Goal: Transaction & Acquisition: Purchase product/service

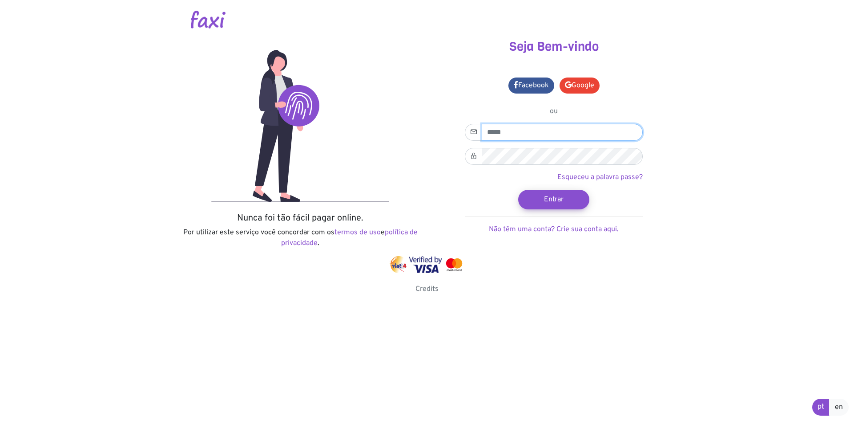
click at [525, 130] on input "email" at bounding box center [562, 132] width 161 height 17
type input "**********"
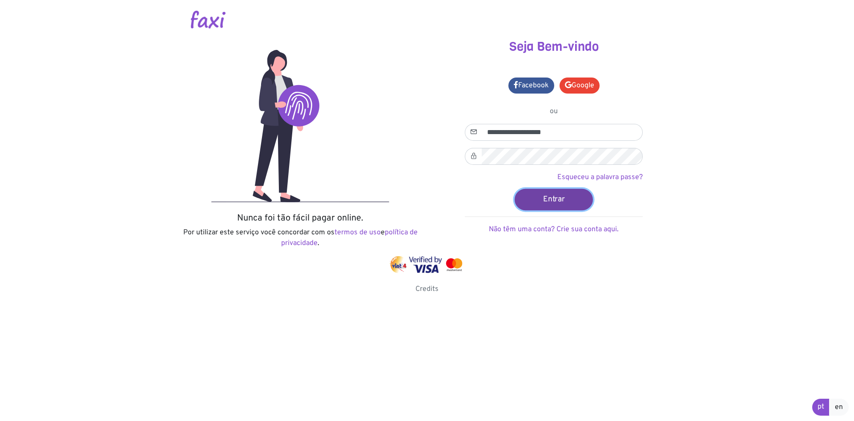
click at [549, 204] on button "Entrar" at bounding box center [554, 198] width 78 height 21
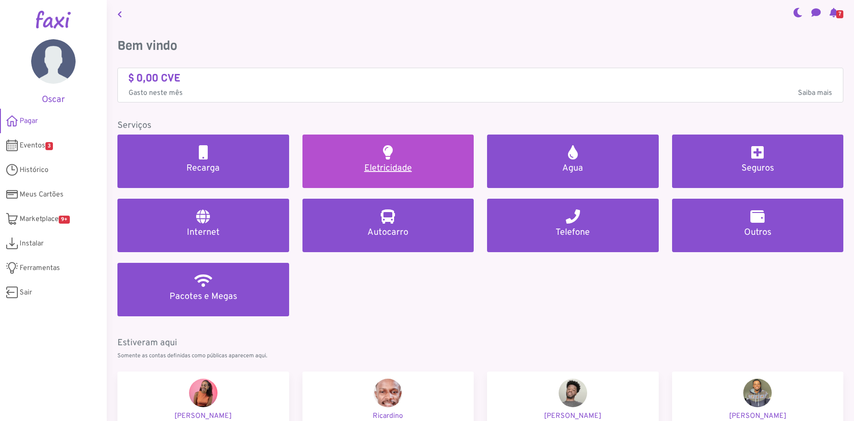
click at [393, 157] on link "Eletricidade" at bounding box center [389, 160] width 172 height 53
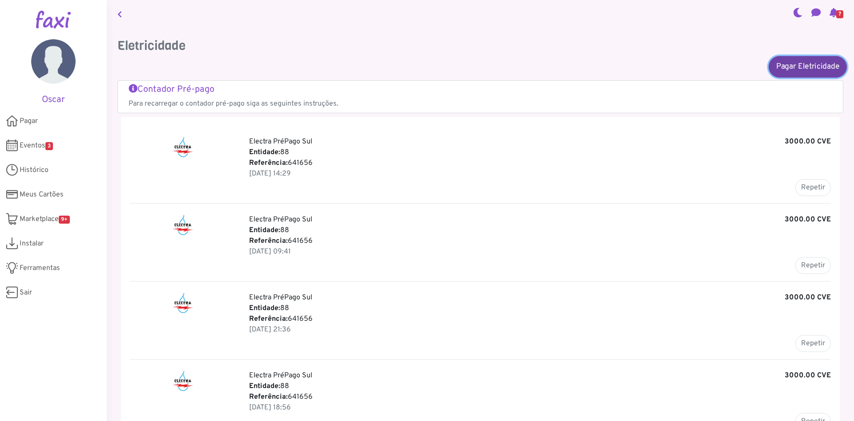
click at [800, 73] on link "Pagar Eletricidade" at bounding box center [808, 66] width 78 height 21
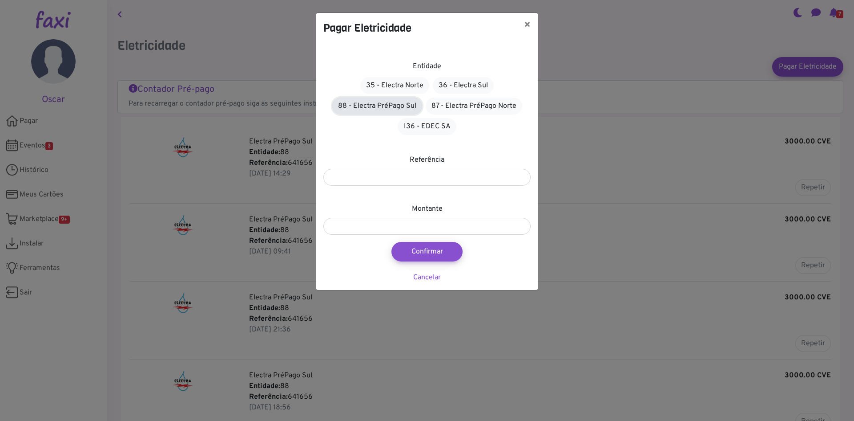
click at [367, 103] on link "88 - Electra PréPago Sul" at bounding box center [377, 105] width 90 height 17
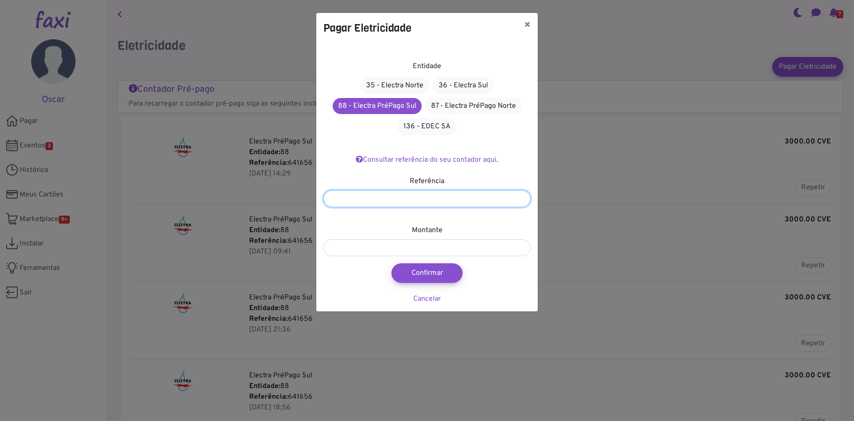
click at [387, 206] on input "number" at bounding box center [427, 198] width 207 height 17
type input "******"
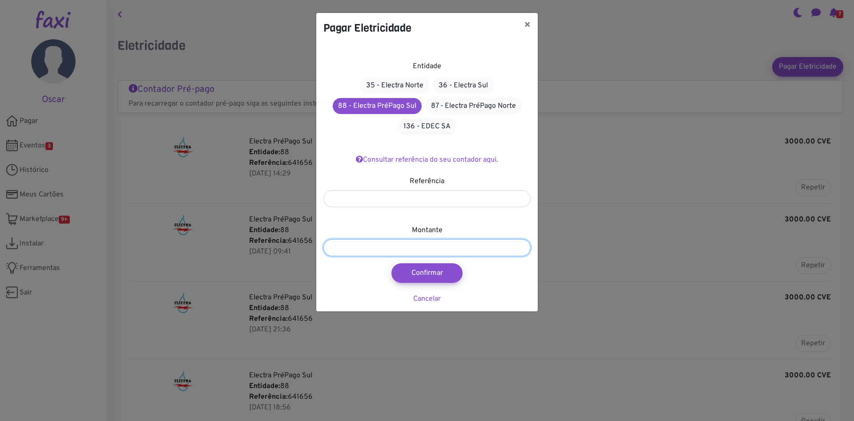
click at [366, 251] on input "number" at bounding box center [427, 247] width 207 height 17
type input "****"
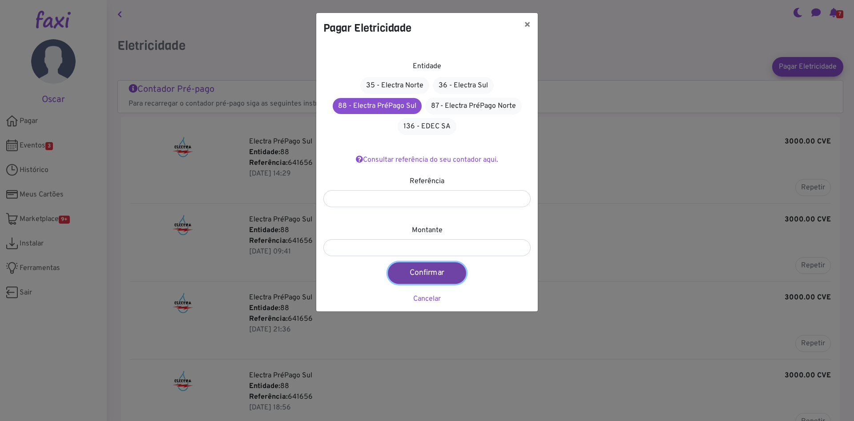
click at [416, 267] on button "Confirmar" at bounding box center [427, 272] width 78 height 21
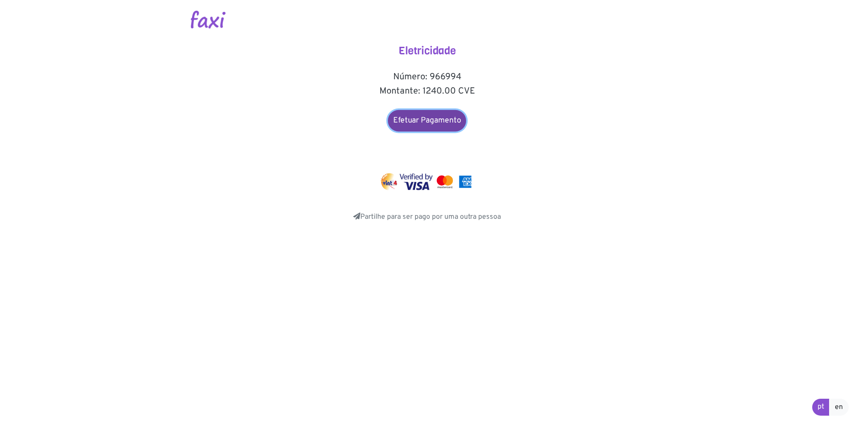
click at [424, 121] on link "Efetuar Pagamento" at bounding box center [427, 120] width 78 height 21
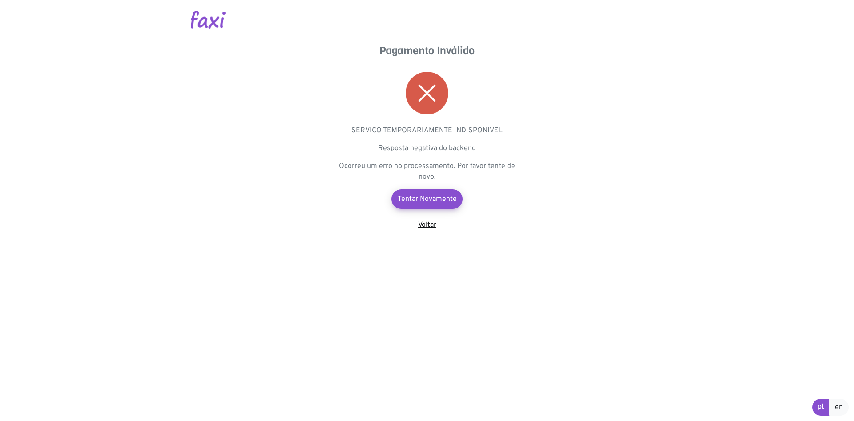
click at [428, 226] on link "Voltar" at bounding box center [427, 224] width 18 height 9
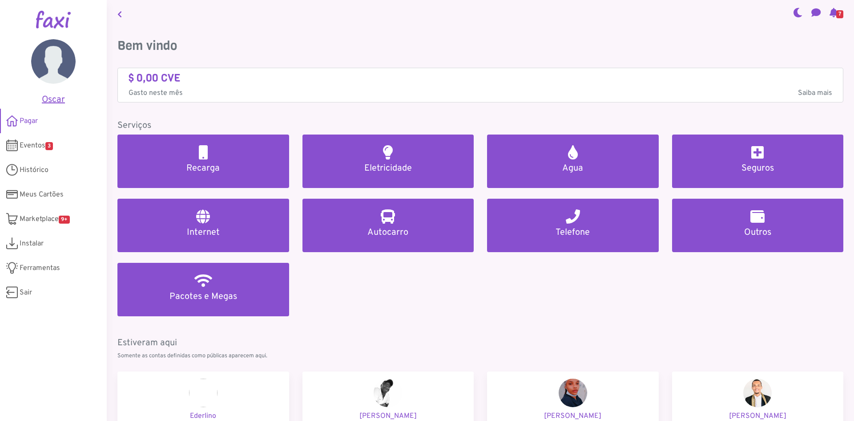
click at [52, 102] on h5 "Oscar" at bounding box center [53, 99] width 80 height 11
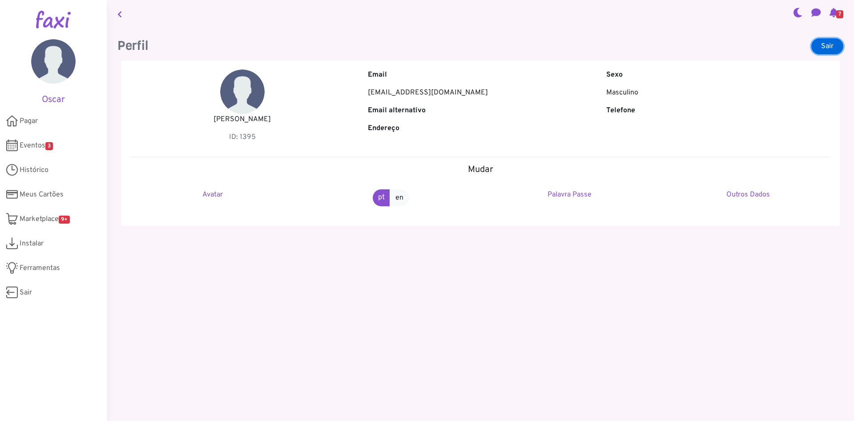
click at [826, 46] on link "Sair" at bounding box center [828, 46] width 32 height 16
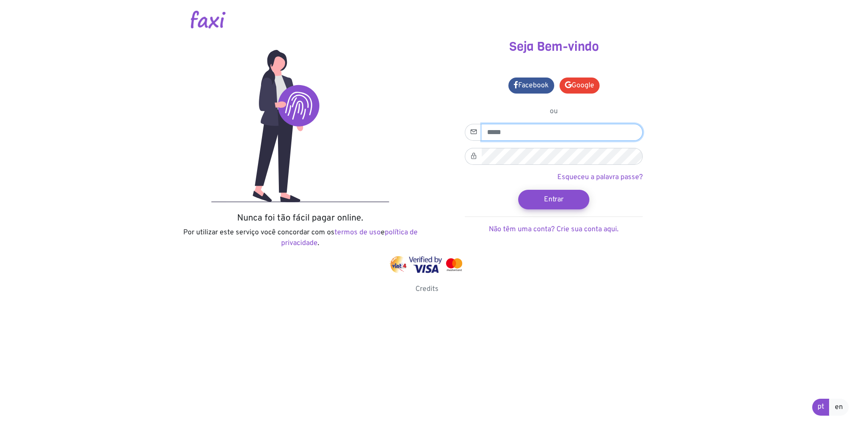
click at [529, 134] on input "email" at bounding box center [562, 132] width 161 height 17
type input "**********"
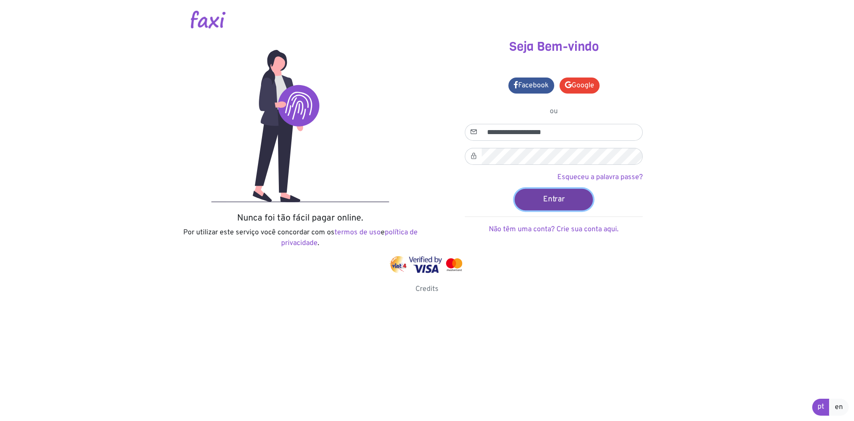
click at [554, 201] on button "Entrar" at bounding box center [554, 198] width 78 height 21
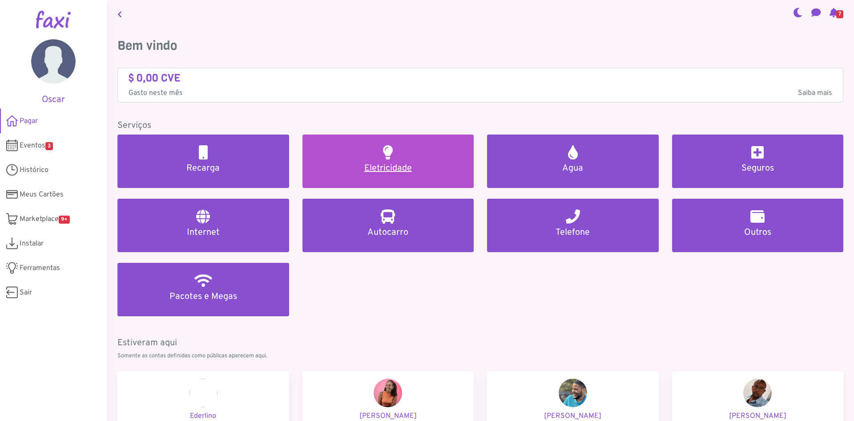
click at [402, 163] on h5 "Eletricidade" at bounding box center [388, 168] width 150 height 11
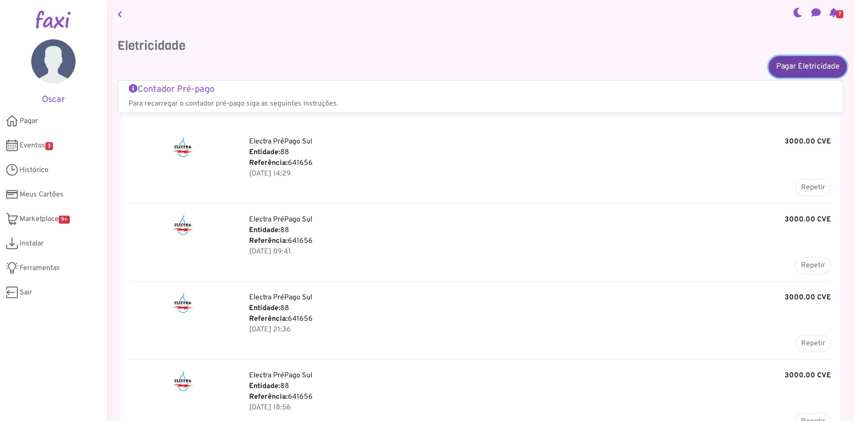
click at [786, 64] on link "Pagar Eletricidade" at bounding box center [808, 66] width 78 height 21
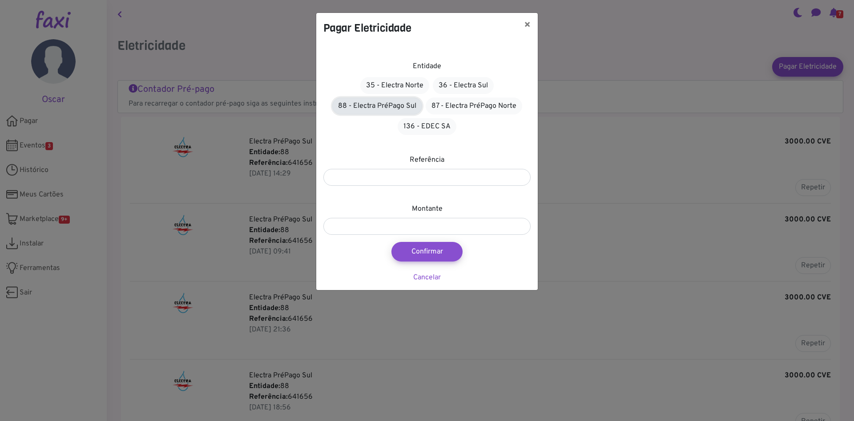
click at [379, 107] on link "88 - Electra PréPago Sul" at bounding box center [377, 105] width 90 height 17
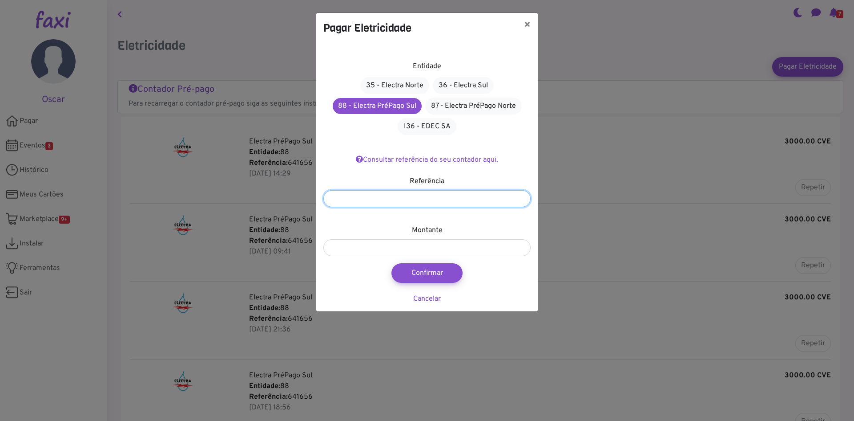
click at [399, 198] on input "number" at bounding box center [427, 198] width 207 height 17
type input "******"
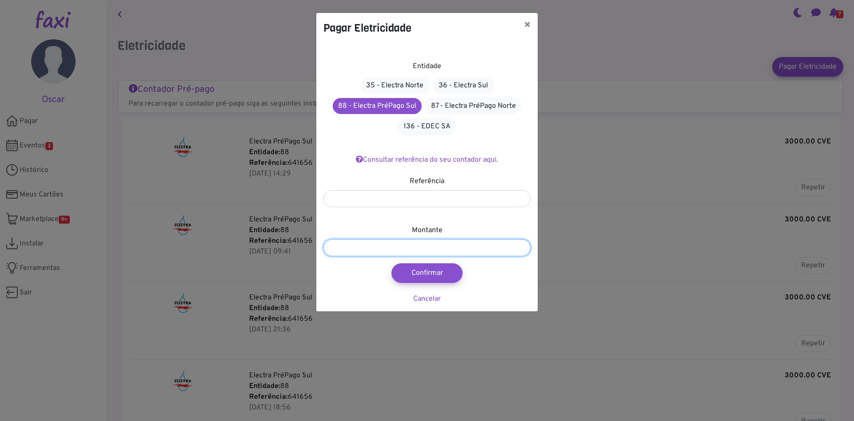
click at [361, 250] on input "number" at bounding box center [427, 247] width 207 height 17
type input "****"
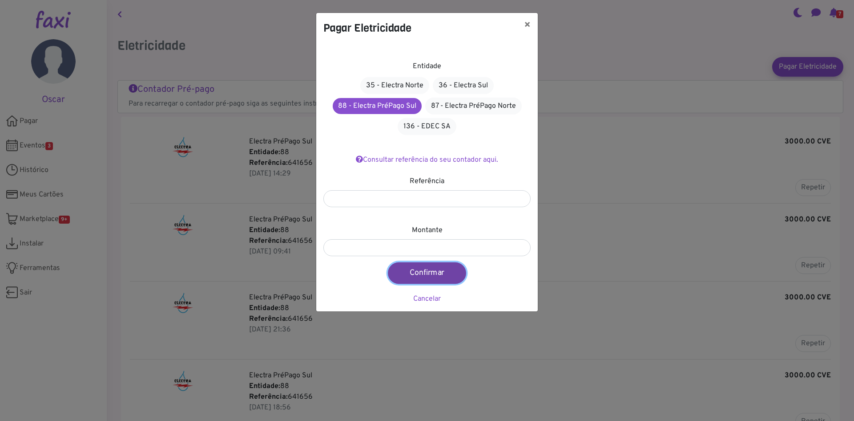
click at [422, 276] on button "Confirmar" at bounding box center [427, 272] width 78 height 21
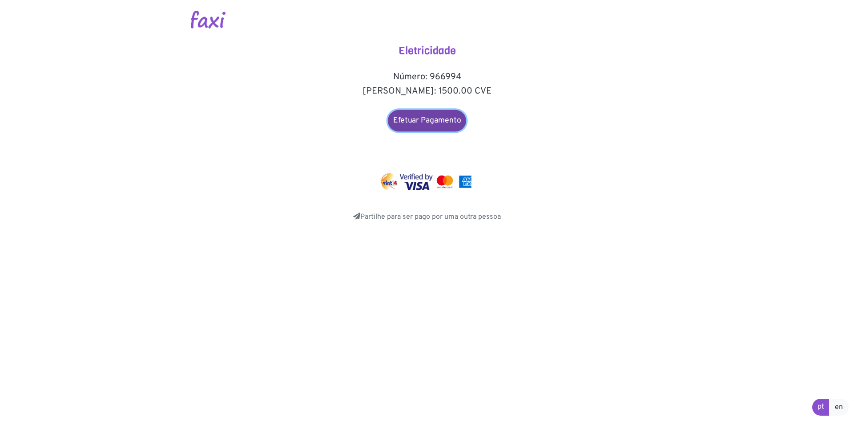
click at [434, 121] on link "Efetuar Pagamento" at bounding box center [427, 120] width 78 height 21
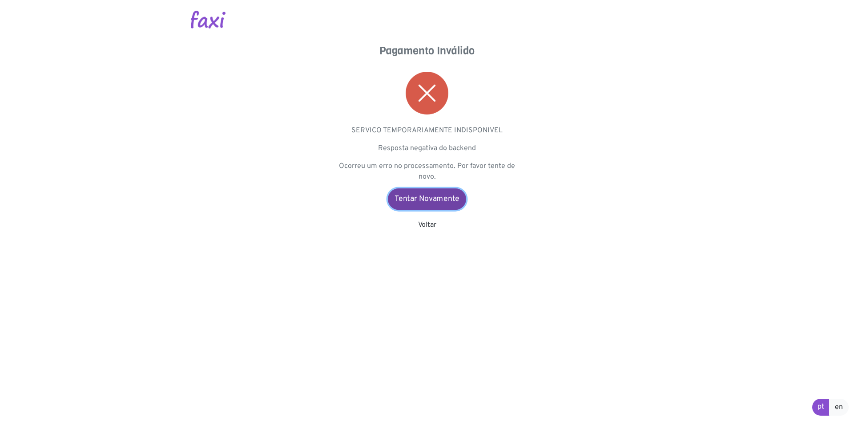
click at [437, 197] on link "Tentar Novamente" at bounding box center [427, 198] width 78 height 21
click at [434, 224] on link "Voltar" at bounding box center [427, 224] width 18 height 9
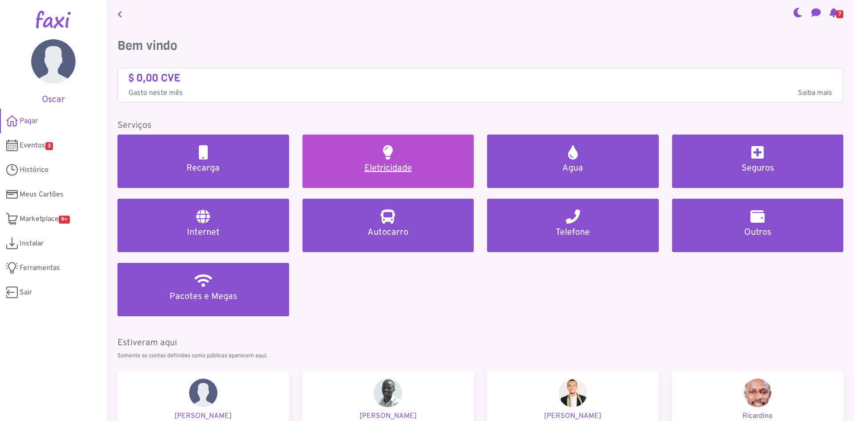
click at [374, 158] on link "Eletricidade" at bounding box center [389, 160] width 172 height 53
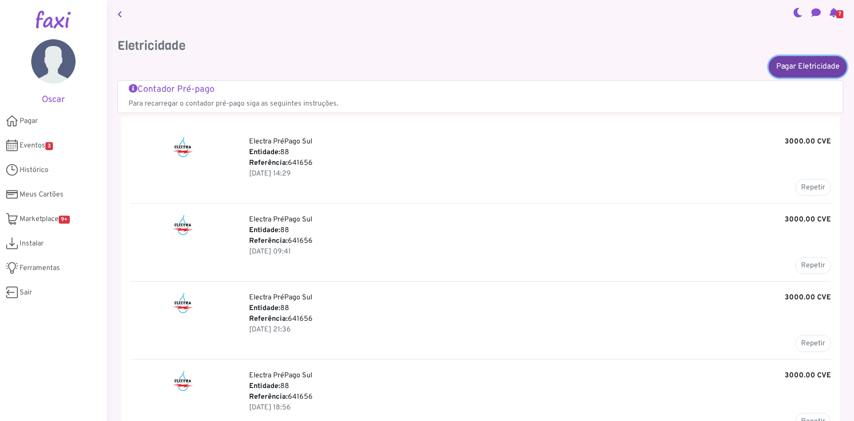
click at [781, 66] on link "Pagar Eletricidade" at bounding box center [808, 66] width 78 height 21
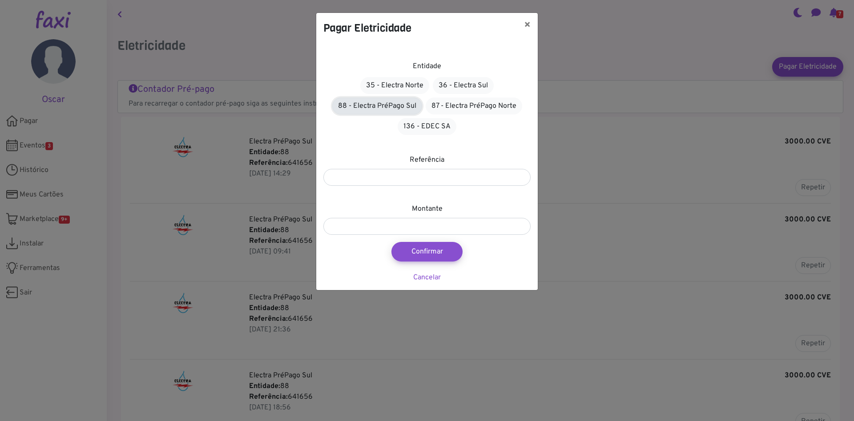
click at [367, 105] on link "88 - Electra PréPago Sul" at bounding box center [377, 105] width 90 height 17
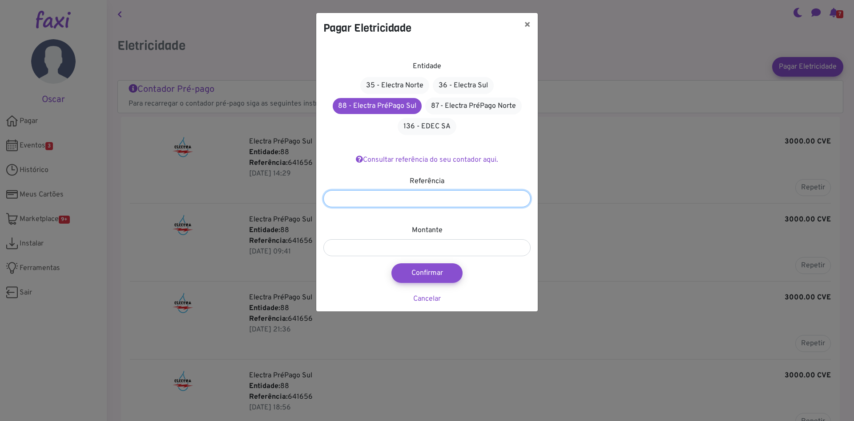
click at [401, 200] on input "number" at bounding box center [427, 198] width 207 height 17
type input "******"
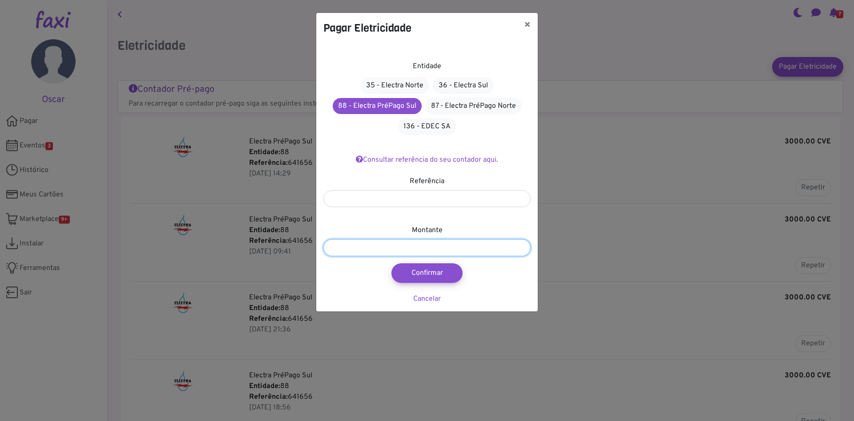
click at [431, 250] on input "number" at bounding box center [427, 247] width 207 height 17
type input "****"
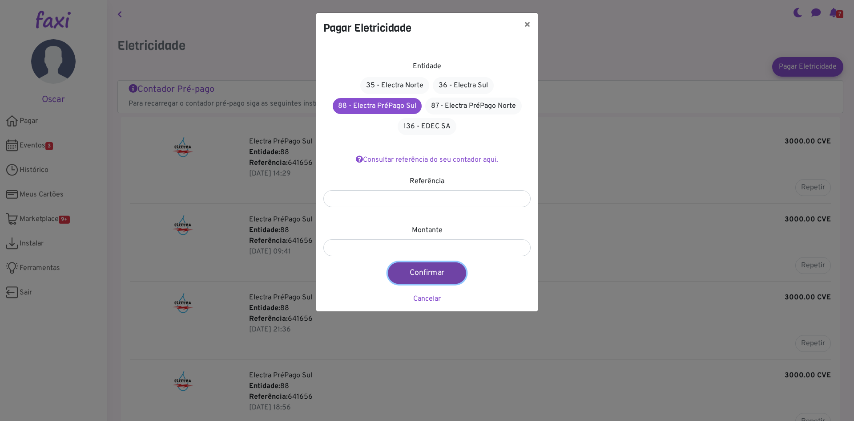
click at [428, 272] on button "Confirmar" at bounding box center [427, 272] width 78 height 21
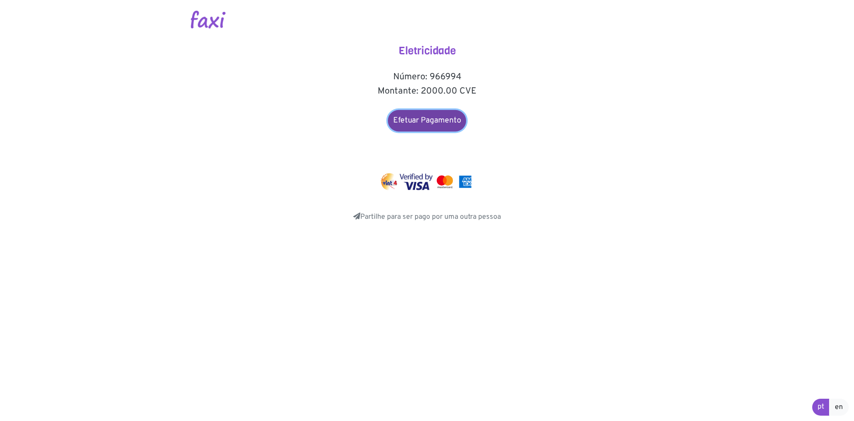
click at [425, 120] on link "Efetuar Pagamento" at bounding box center [427, 120] width 78 height 21
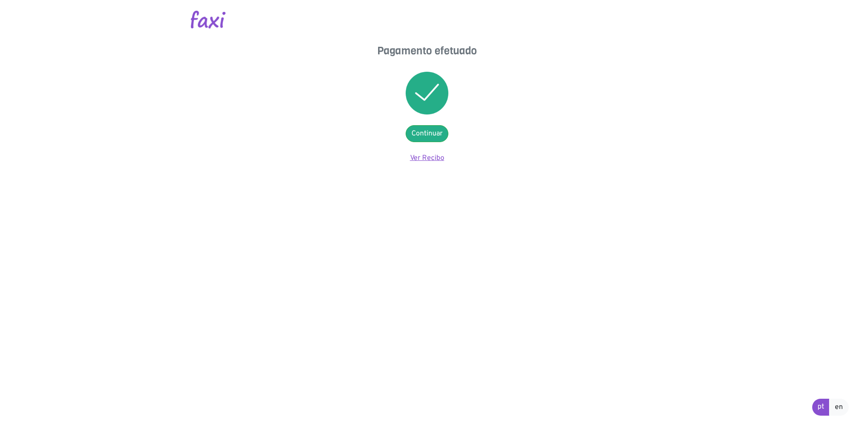
click at [427, 157] on link "Ver Recibo" at bounding box center [427, 158] width 34 height 9
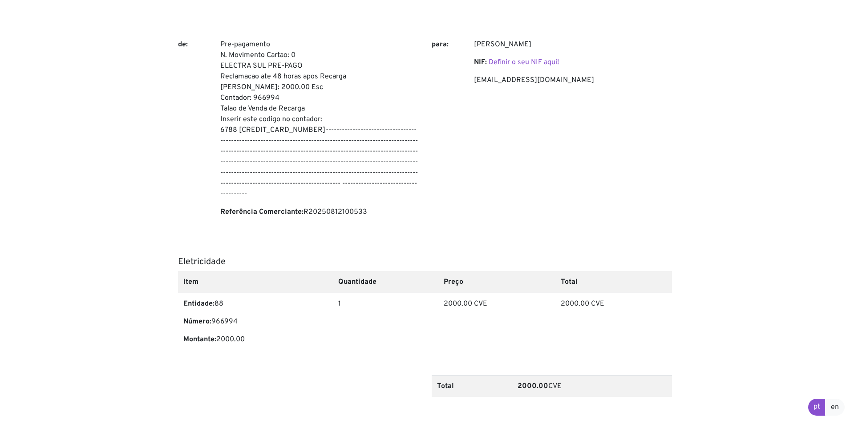
scroll to position [149, 0]
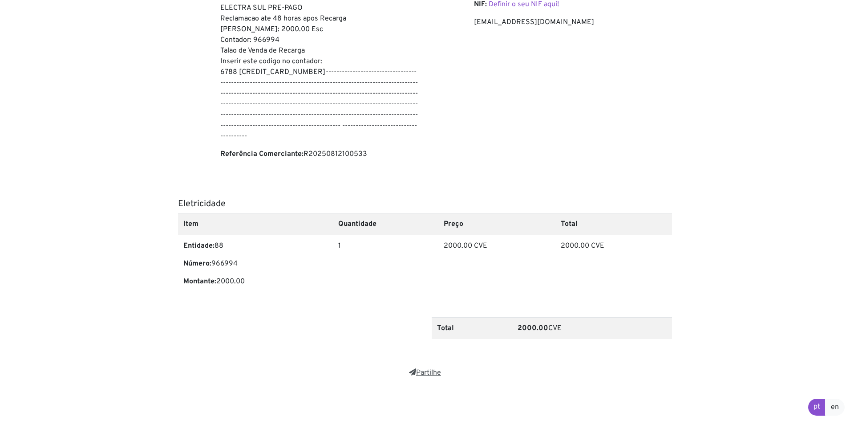
click at [426, 373] on link "Partilhe" at bounding box center [425, 372] width 32 height 9
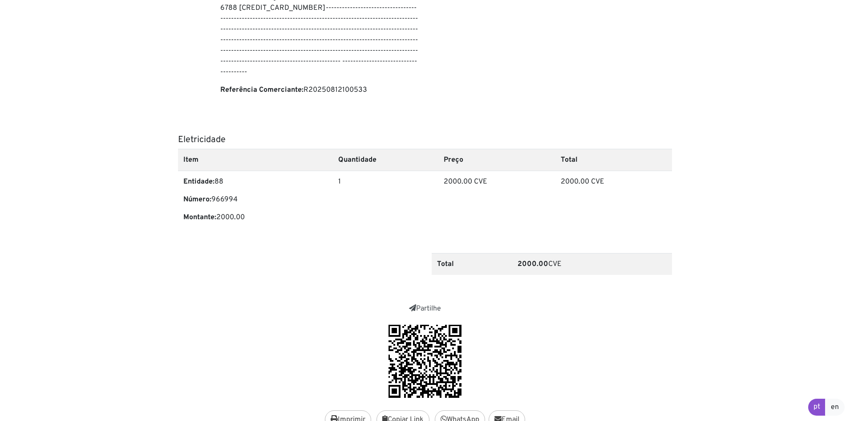
scroll to position [266, 0]
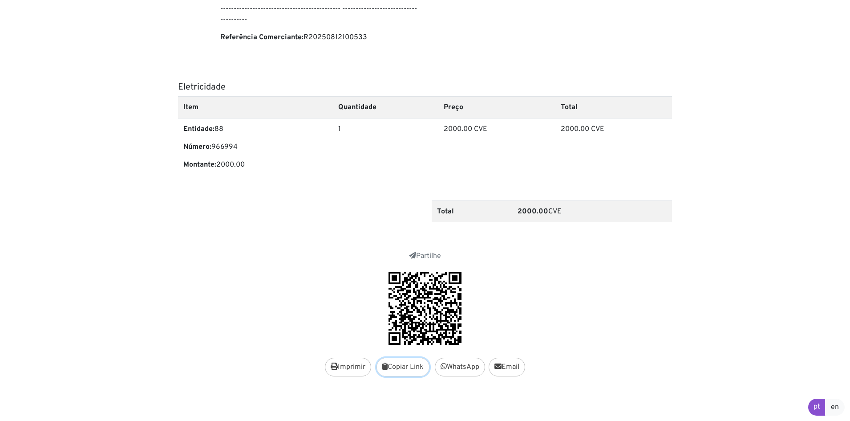
click at [404, 368] on button "Copiar Link" at bounding box center [402, 366] width 53 height 19
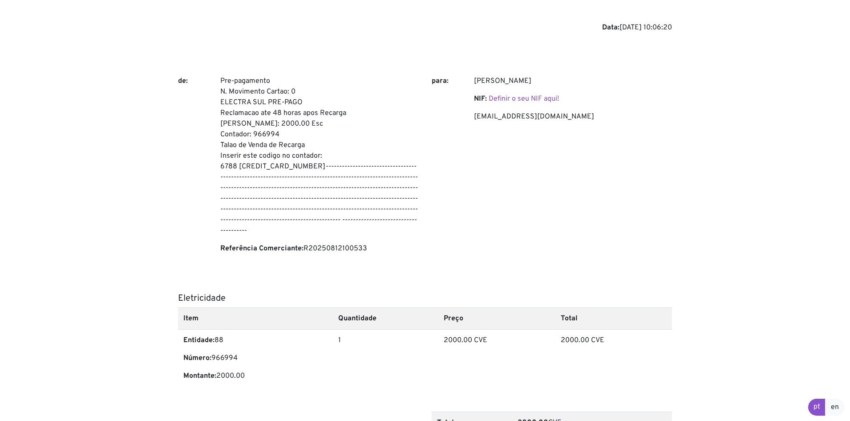
scroll to position [0, 0]
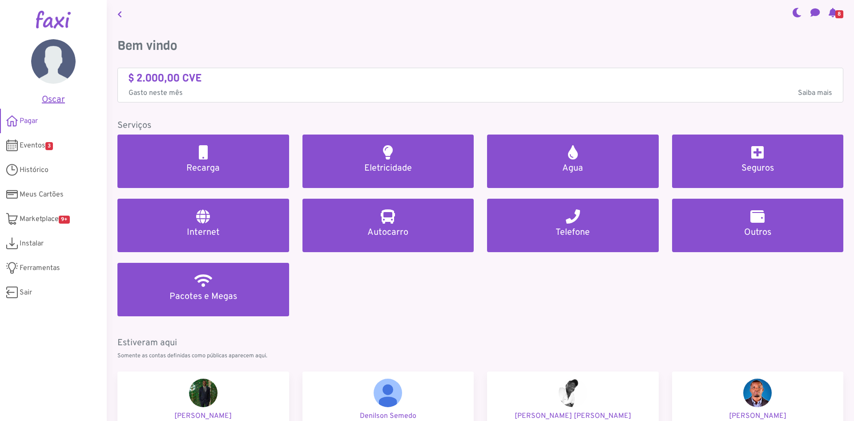
click at [53, 101] on h5 "Oscar" at bounding box center [53, 99] width 80 height 11
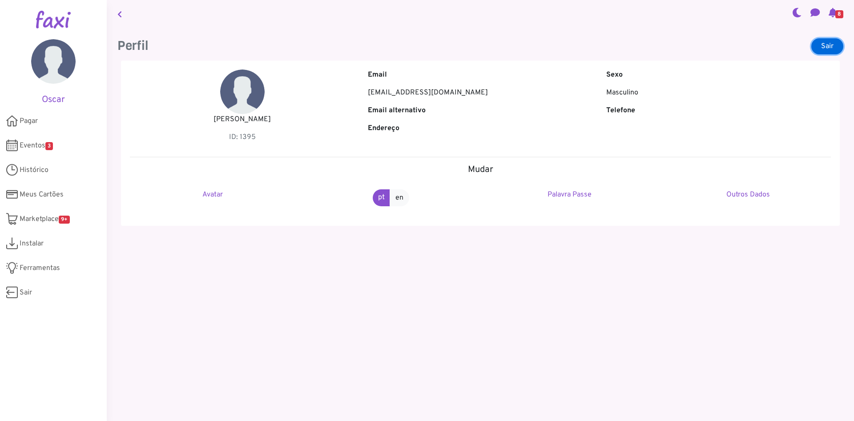
click at [824, 46] on link "Sair" at bounding box center [828, 46] width 32 height 16
